Goal: Find contact information: Find contact information

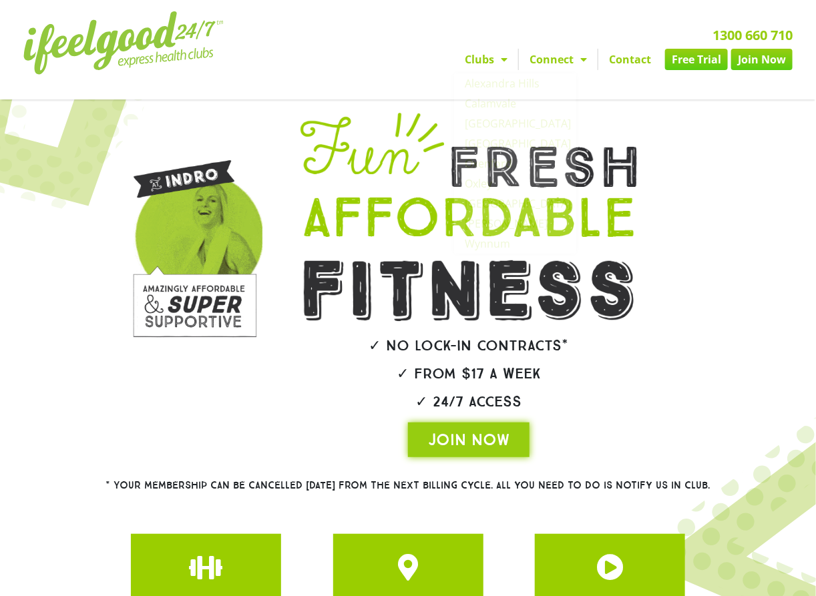
click at [613, 58] on link "Contact" at bounding box center [629, 59] width 63 height 21
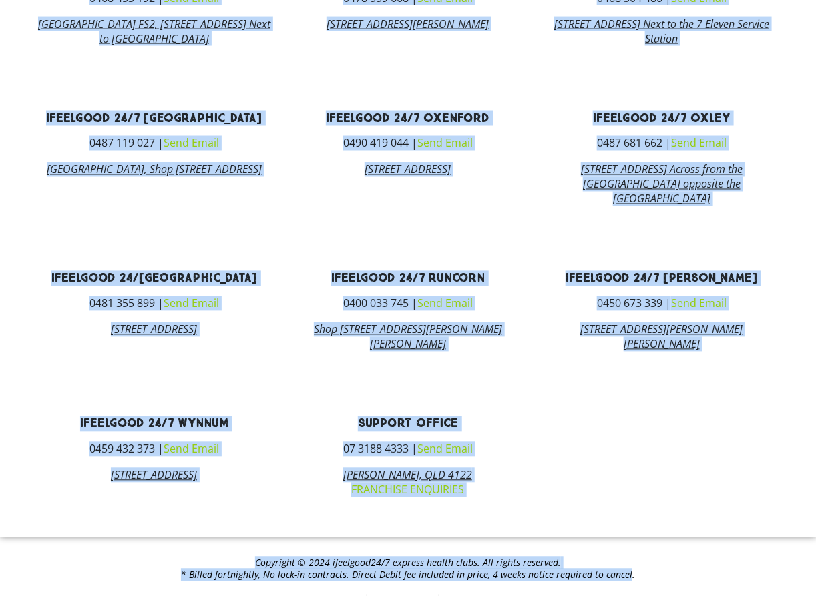
scroll to position [777, 0]
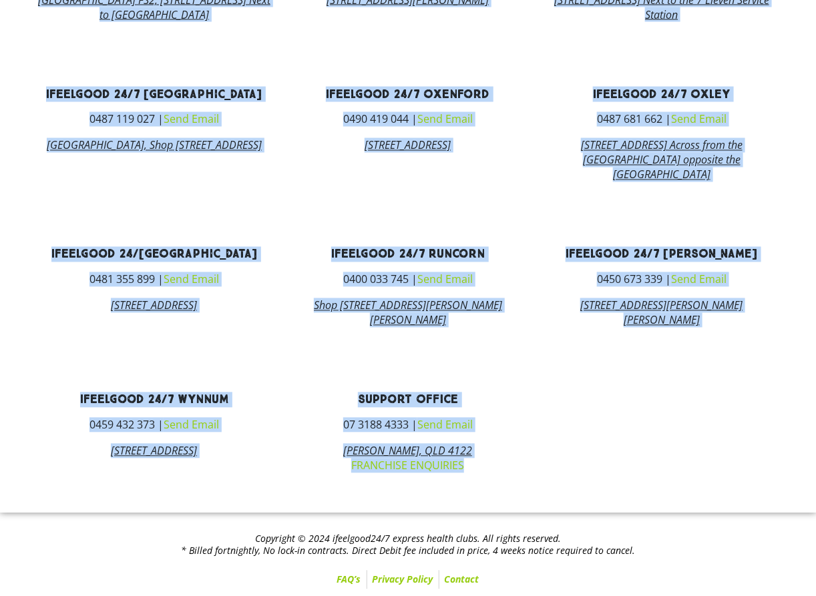
drag, startPoint x: 43, startPoint y: 103, endPoint x: 554, endPoint y: 486, distance: 638.3
click at [554, 486] on div "ifeelgood 24/7 Alexandra Hills 0468 453 192 | Send Email Alexandra Hills Shoppi…" at bounding box center [408, 208] width 816 height 610
copy div "ifeelgood 24/7 Alexandra Hills 0468 453 192 | Send Email Alexandra Hills Shoppi…"
